Goal: Transaction & Acquisition: Purchase product/service

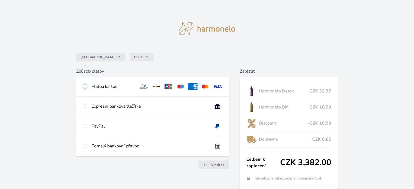
click at [84, 87] on input "radio" at bounding box center [85, 86] width 4 height 4
radio input "true"
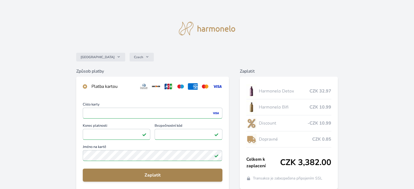
click at [131, 173] on span "Zaplatit" at bounding box center [152, 175] width 131 height 7
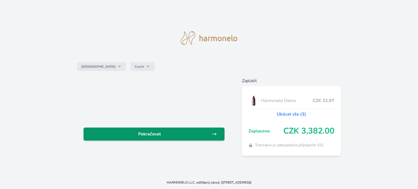
click at [184, 132] on span "Pokračovat" at bounding box center [150, 134] width 124 height 7
